Goal: Task Accomplishment & Management: Use online tool/utility

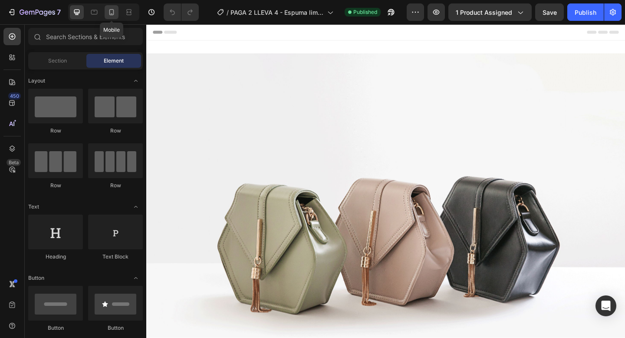
click at [113, 17] on div at bounding box center [112, 12] width 14 height 14
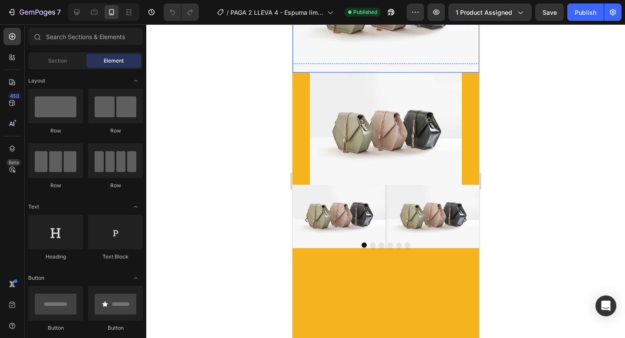
scroll to position [117, 0]
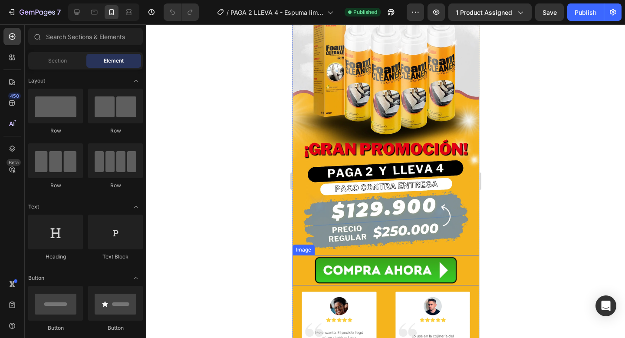
click at [355, 270] on img at bounding box center [385, 270] width 152 height 30
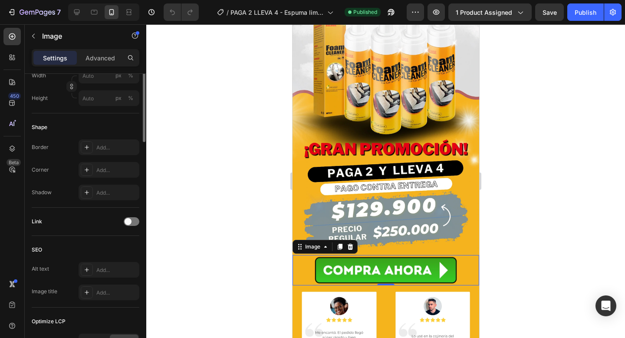
scroll to position [367, 0]
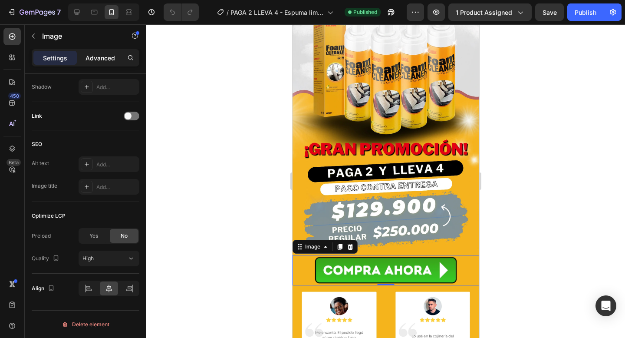
click at [103, 54] on p "Advanced" at bounding box center [101, 57] width 30 height 9
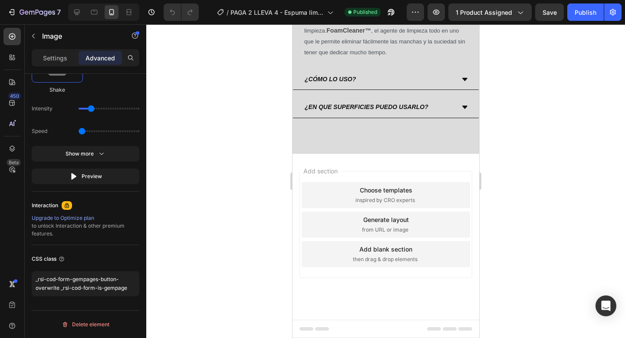
scroll to position [2132, 0]
click at [355, 161] on div "Add section Choose templates inspired by CRO experts Generate layout from URL o…" at bounding box center [385, 237] width 187 height 166
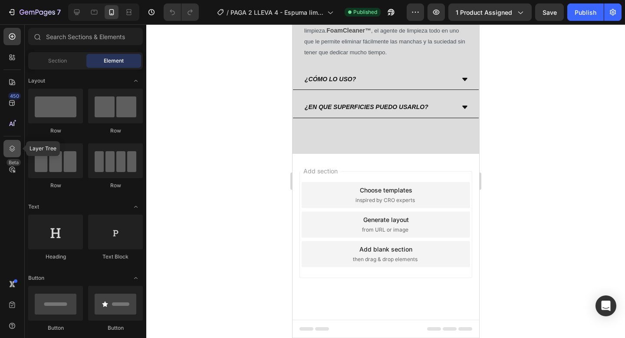
click at [11, 151] on icon at bounding box center [12, 148] width 9 height 9
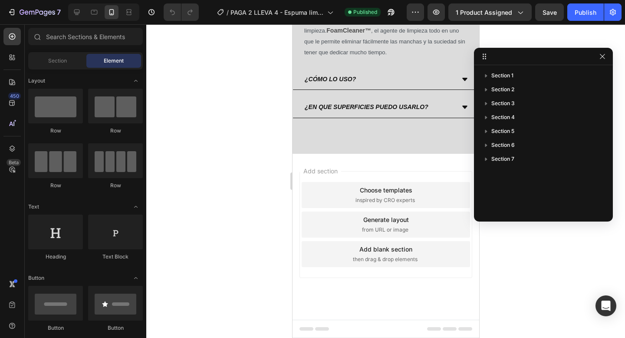
drag, startPoint x: 617, startPoint y: 43, endPoint x: 607, endPoint y: 51, distance: 12.3
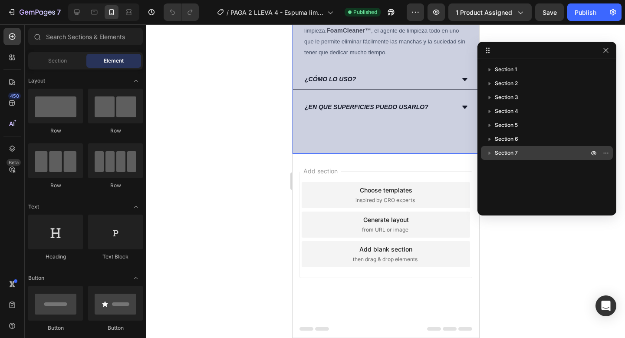
click at [539, 149] on p "Section 7" at bounding box center [542, 152] width 95 height 9
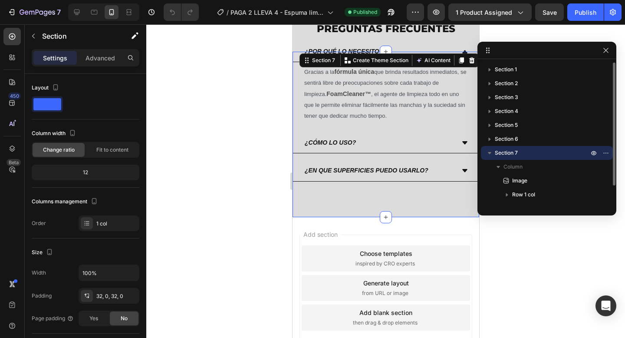
scroll to position [1835, 0]
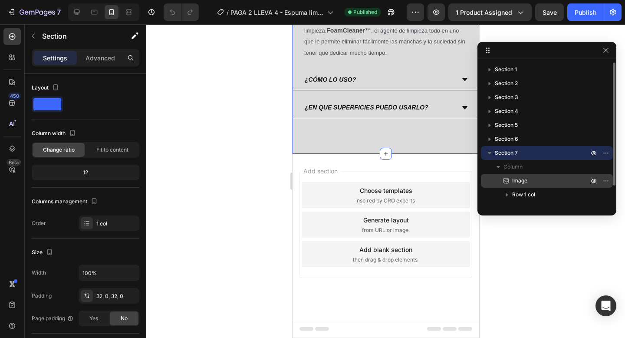
click at [537, 181] on p "Image" at bounding box center [541, 180] width 78 height 9
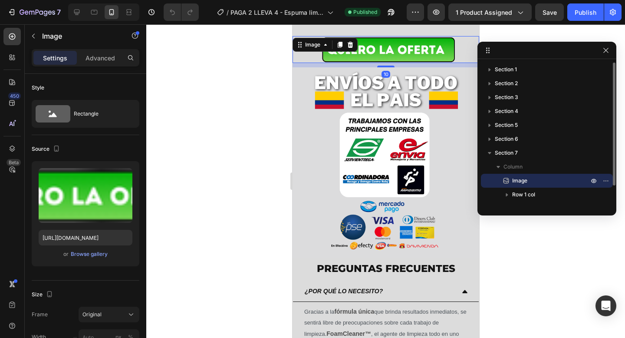
scroll to position [1513, 0]
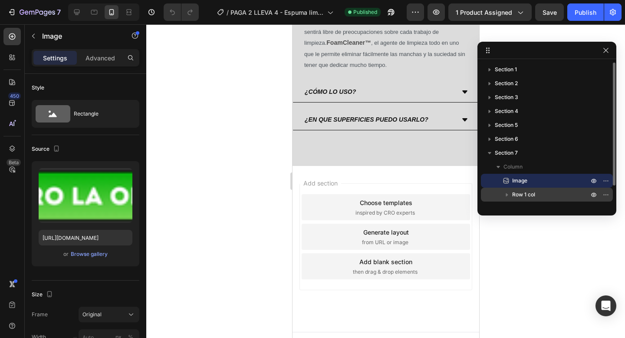
click at [533, 191] on span "Row 1 col" at bounding box center [523, 194] width 23 height 9
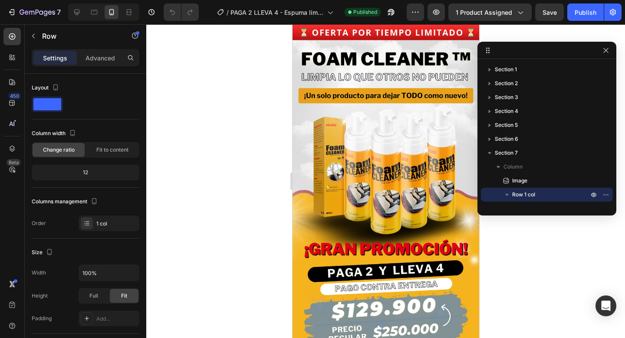
scroll to position [0, 0]
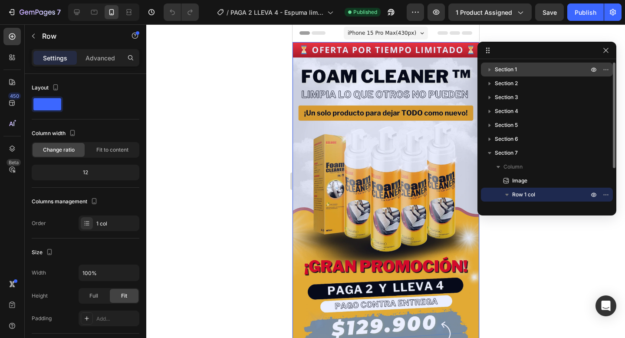
click at [518, 72] on p "Section 1" at bounding box center [542, 69] width 95 height 9
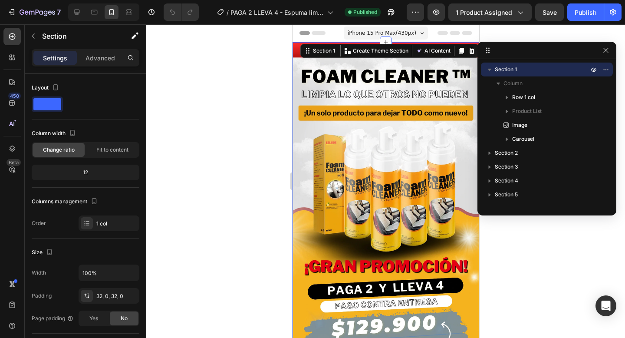
click at [576, 311] on div at bounding box center [385, 180] width 479 height 313
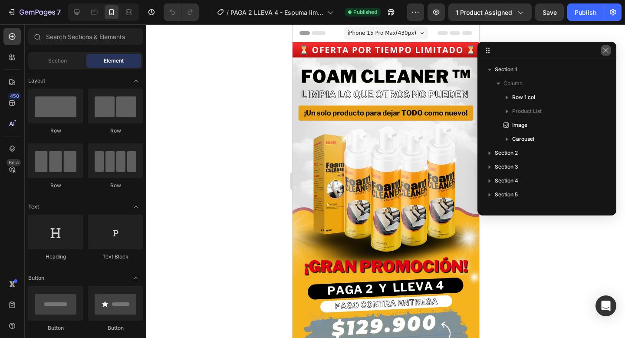
click at [606, 53] on icon "button" at bounding box center [605, 50] width 7 height 7
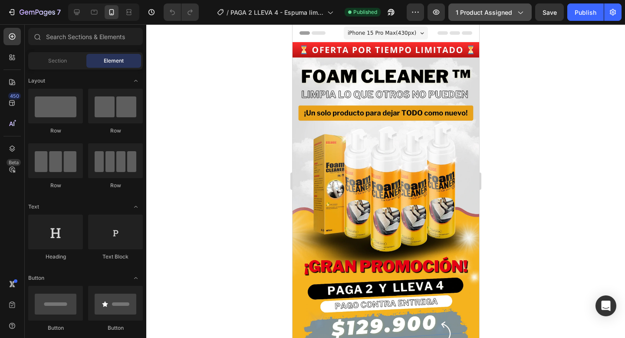
click at [519, 16] on icon "button" at bounding box center [520, 12] width 9 height 9
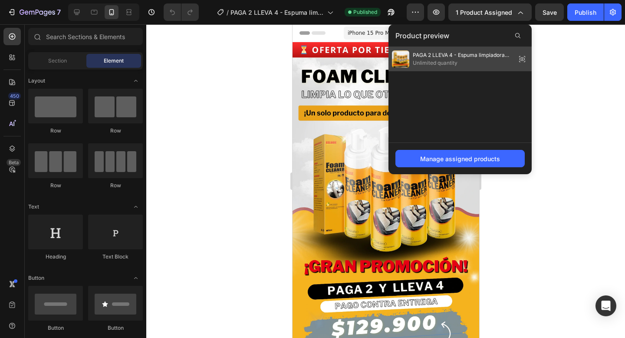
click at [525, 59] on icon at bounding box center [525, 59] width 0 height 0
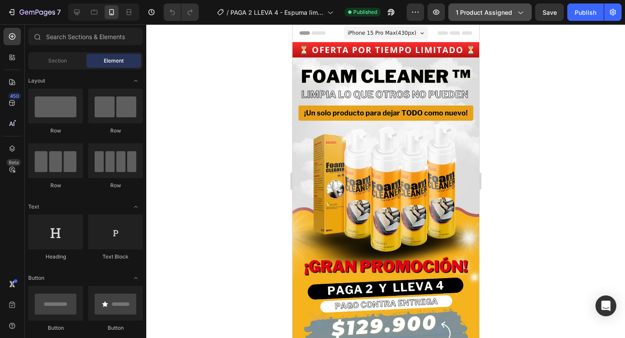
click at [518, 16] on icon "button" at bounding box center [520, 12] width 9 height 9
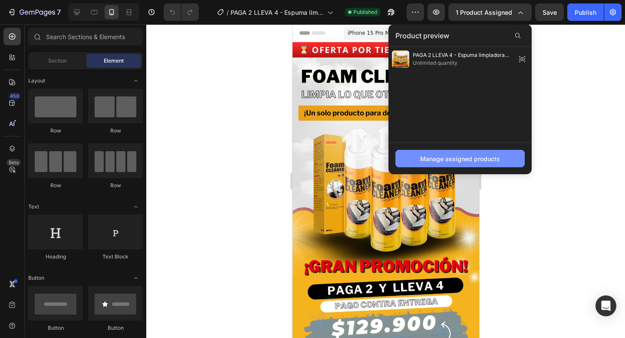
click at [480, 158] on div "Manage assigned products" at bounding box center [460, 158] width 80 height 9
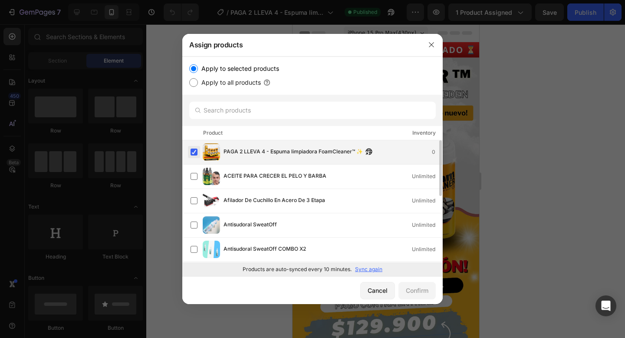
click at [194, 153] on label at bounding box center [194, 151] width 7 height 7
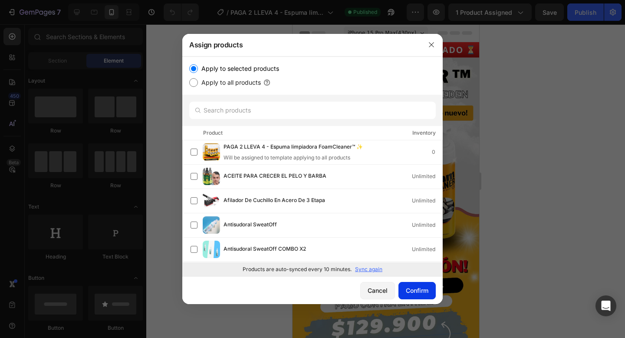
click at [411, 290] on div "Confirm" at bounding box center [417, 290] width 23 height 9
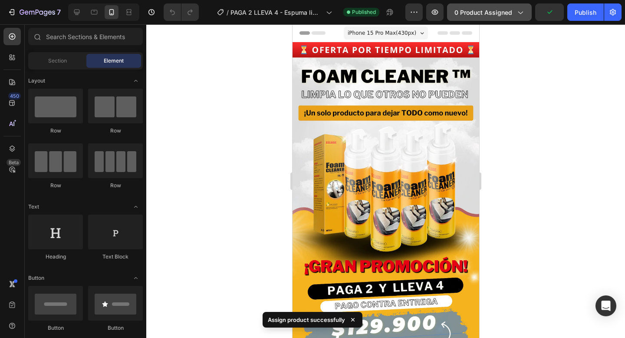
click at [499, 8] on span "0 product assigned" at bounding box center [483, 12] width 58 height 9
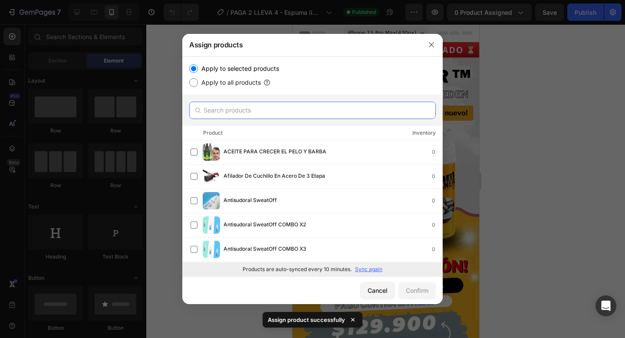
click at [268, 108] on input "text" at bounding box center [312, 110] width 247 height 17
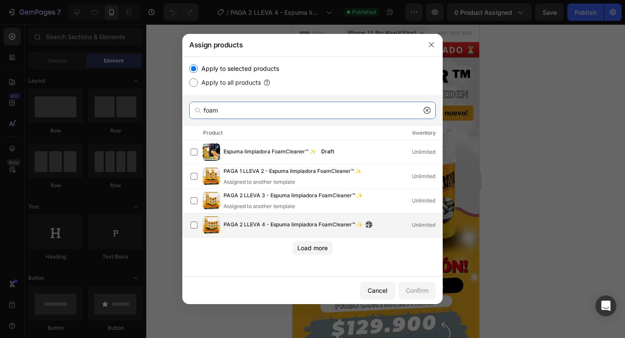
type input "foam"
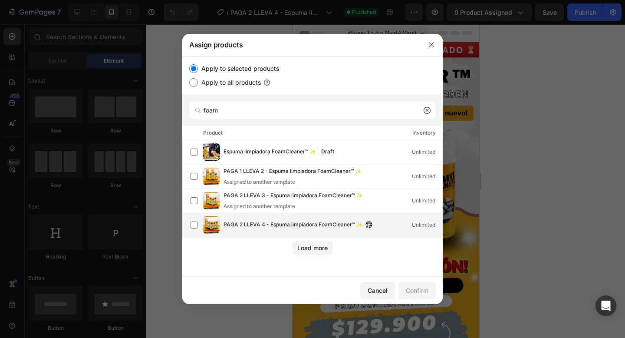
click at [263, 230] on div "PAGA 2 LLEVA 4 - Espuma limpiadora FoamCleaner™ ✨ Unlimited" at bounding box center [317, 224] width 252 height 17
click at [416, 290] on div "Confirm" at bounding box center [417, 290] width 23 height 9
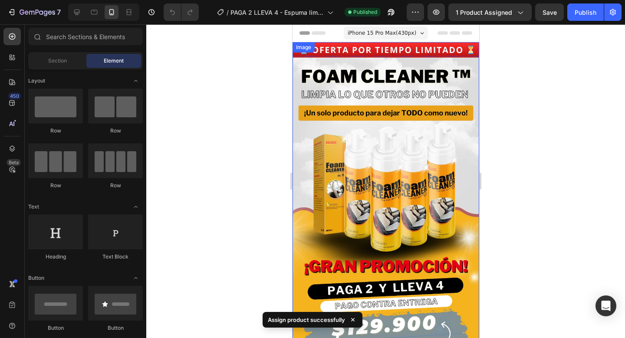
click at [539, 180] on div at bounding box center [385, 180] width 479 height 313
click at [586, 20] on button "Publish" at bounding box center [585, 11] width 36 height 17
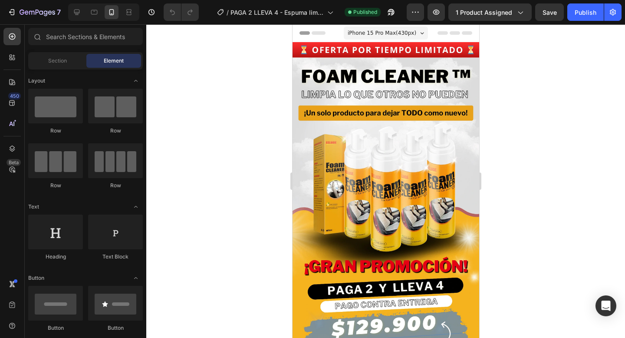
click at [269, 123] on div at bounding box center [385, 180] width 479 height 313
click at [23, 15] on icon "button" at bounding box center [38, 12] width 36 height 7
